Goal: Information Seeking & Learning: Learn about a topic

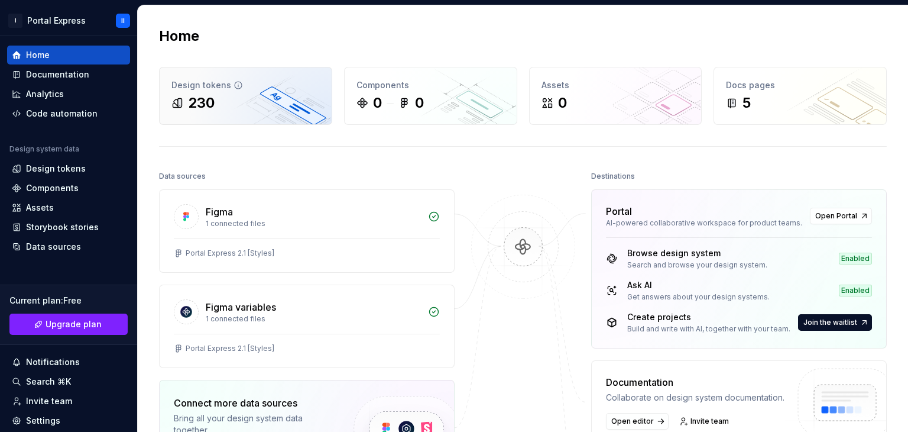
click at [269, 114] on div "Design tokens 230" at bounding box center [246, 95] width 172 height 57
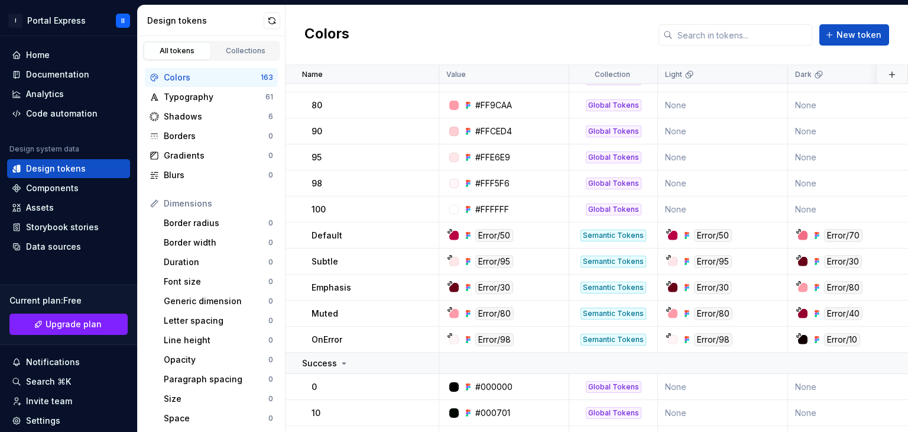
scroll to position [1537, 0]
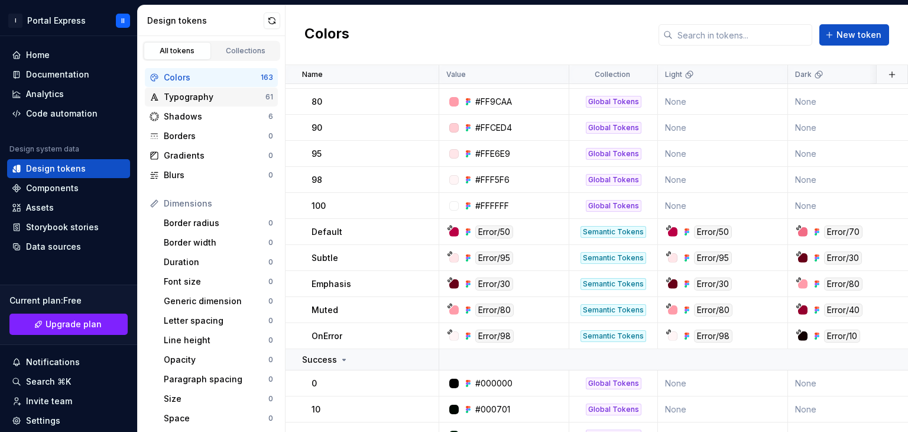
click at [202, 92] on div "Typography" at bounding box center [215, 97] width 102 height 12
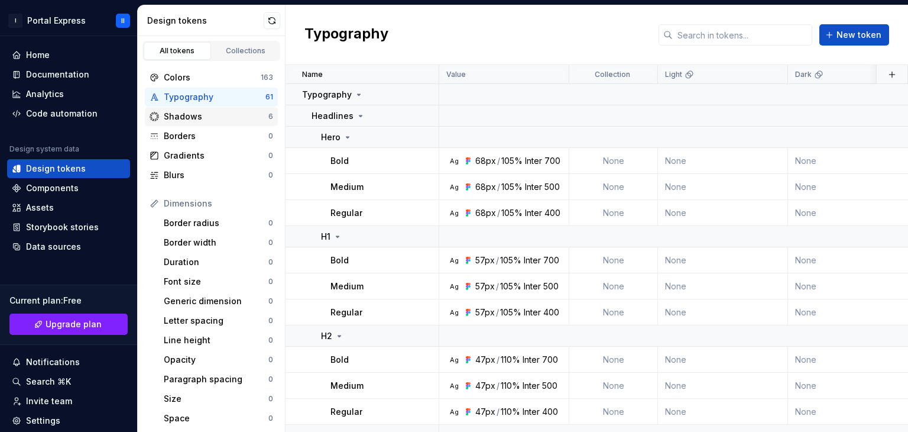
click at [212, 119] on div "Shadows" at bounding box center [216, 117] width 105 height 12
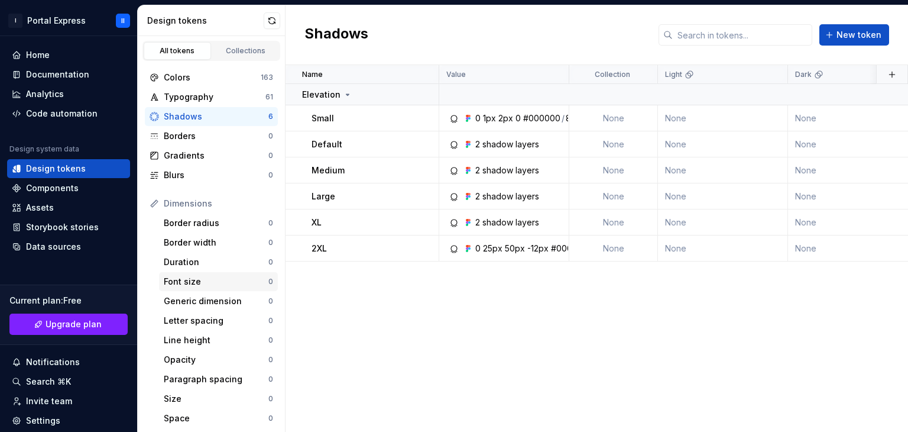
click at [220, 283] on div "Font size" at bounding box center [216, 282] width 105 height 12
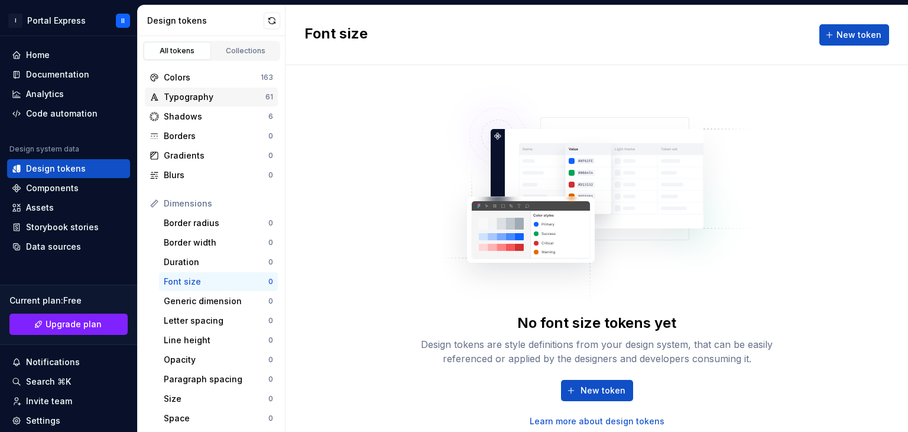
click at [221, 95] on div "Typography" at bounding box center [215, 97] width 102 height 12
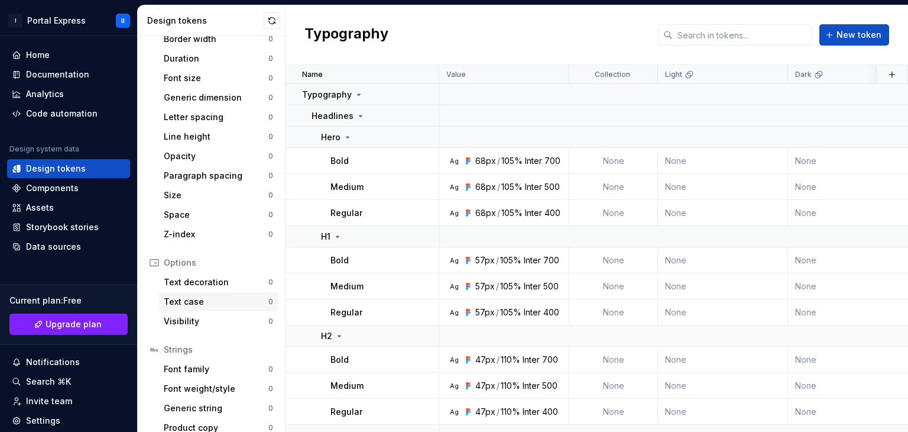
scroll to position [215, 0]
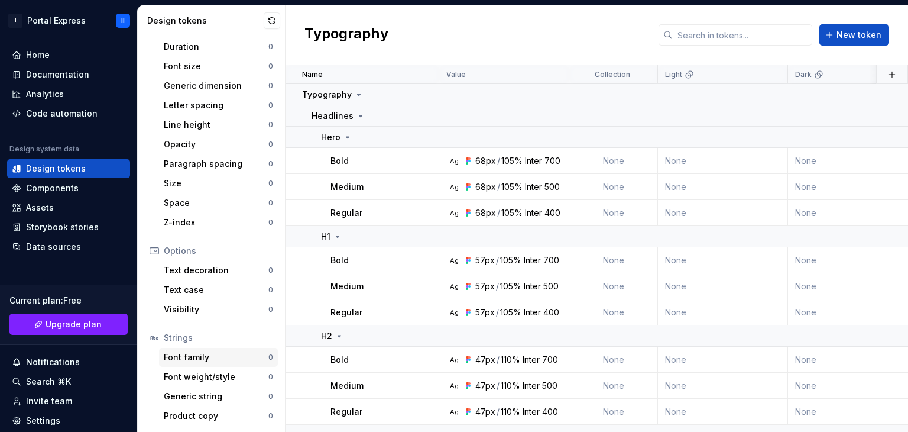
click at [192, 360] on div "Font family" at bounding box center [216, 357] width 105 height 12
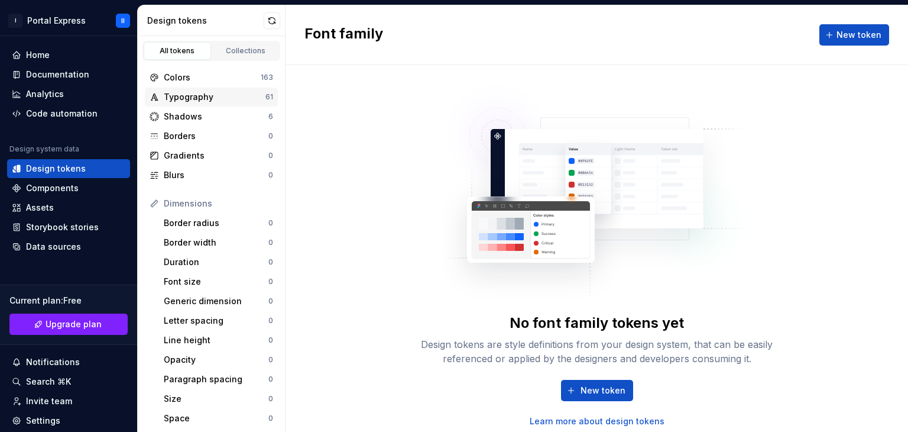
click at [225, 98] on div "Typography" at bounding box center [215, 97] width 102 height 12
